Goal: Find specific page/section: Find specific page/section

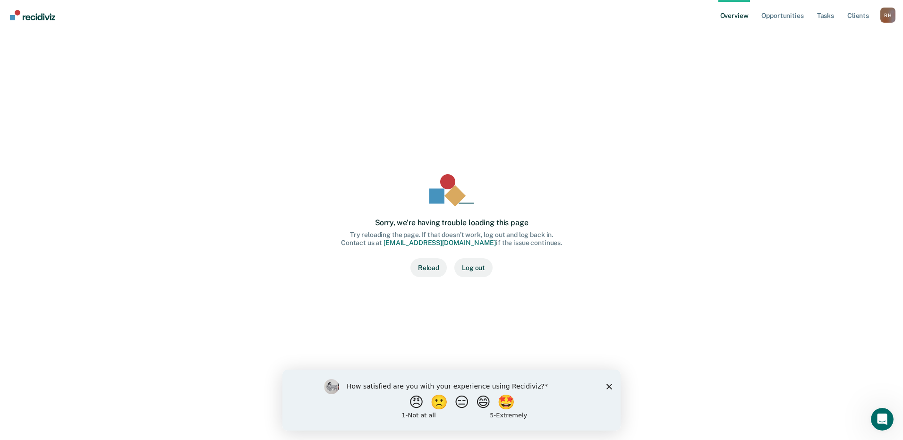
click at [311, 191] on div "Sorry, we’re having trouble loading this page Try reloading the page. If that d…" at bounding box center [451, 226] width 850 height 338
click at [305, 171] on div "Sorry, we’re having trouble loading this page Try reloading the page. If that d…" at bounding box center [451, 226] width 850 height 338
